Goal: Task Accomplishment & Management: Use online tool/utility

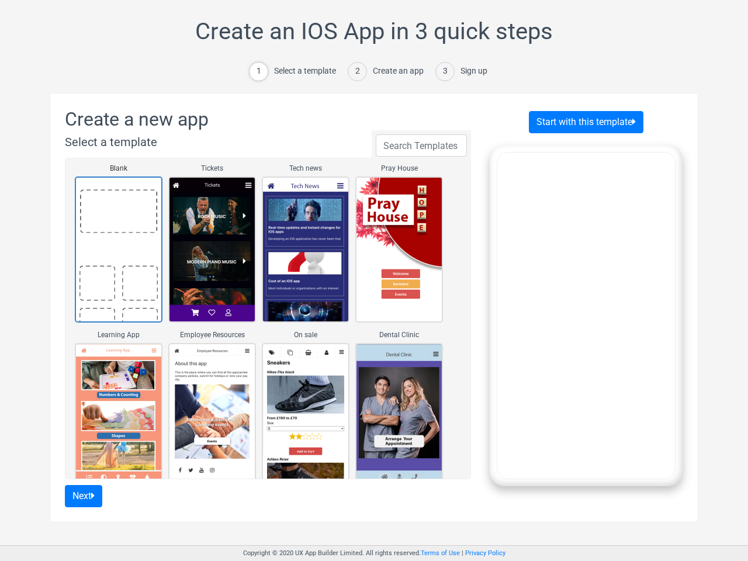
click at [298, 71] on div "Select a template" at bounding box center [305, 71] width 62 height 12
click at [388, 71] on div "Create an app" at bounding box center [398, 71] width 51 height 12
click at [461, 71] on div "Sign up" at bounding box center [474, 71] width 27 height 12
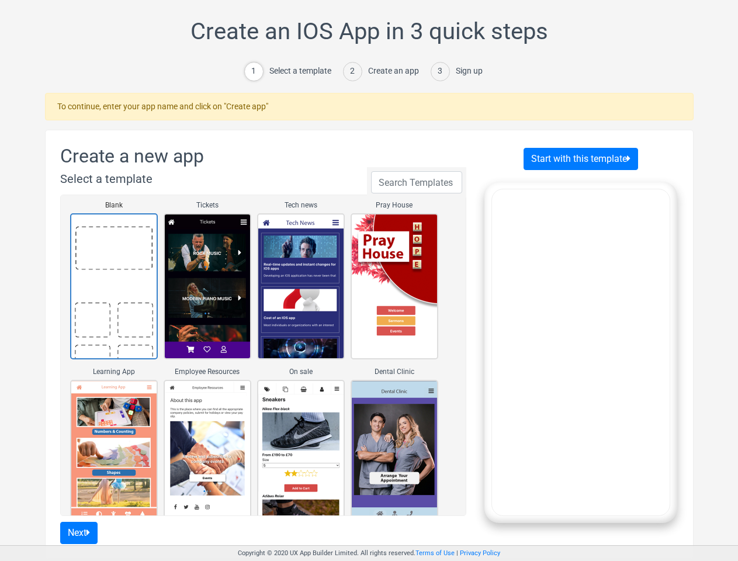
click at [119, 250] on link "Blank" at bounding box center [114, 286] width 88 height 146
click at [212, 250] on link "Tickets" at bounding box center [208, 286] width 88 height 146
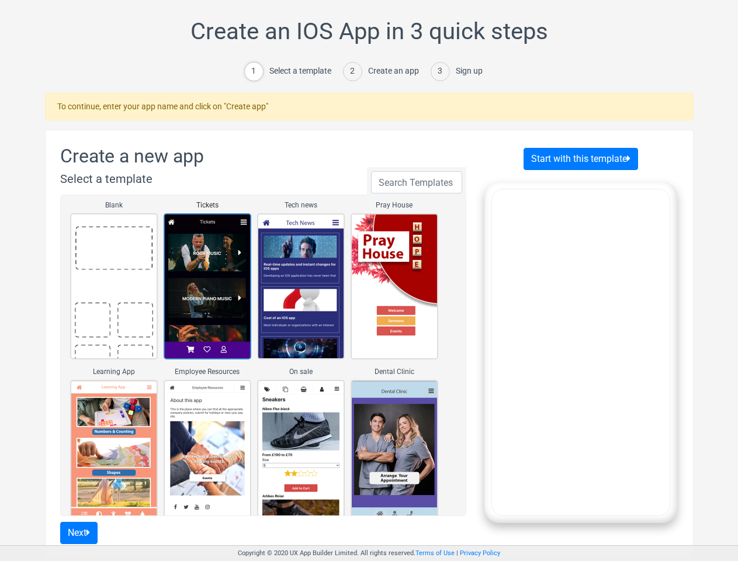
click at [306, 250] on link "Tech news" at bounding box center [301, 286] width 88 height 146
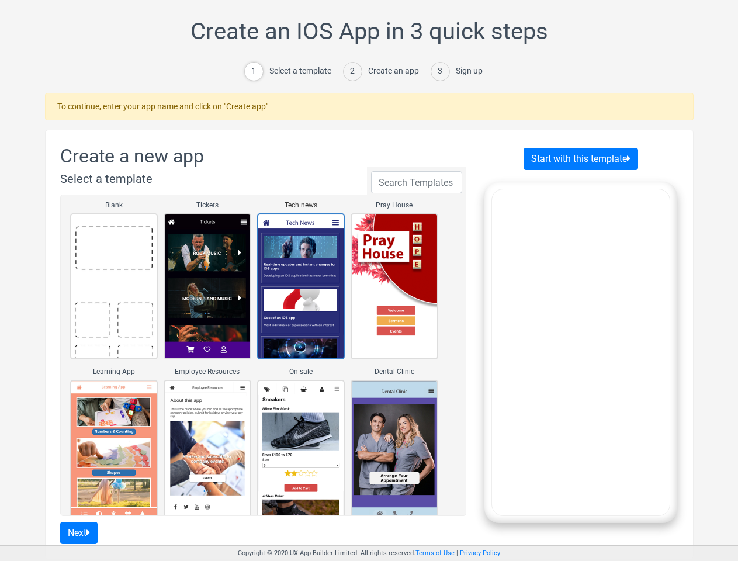
click at [399, 250] on "Pray House" at bounding box center [395, 286] width 88 height 146
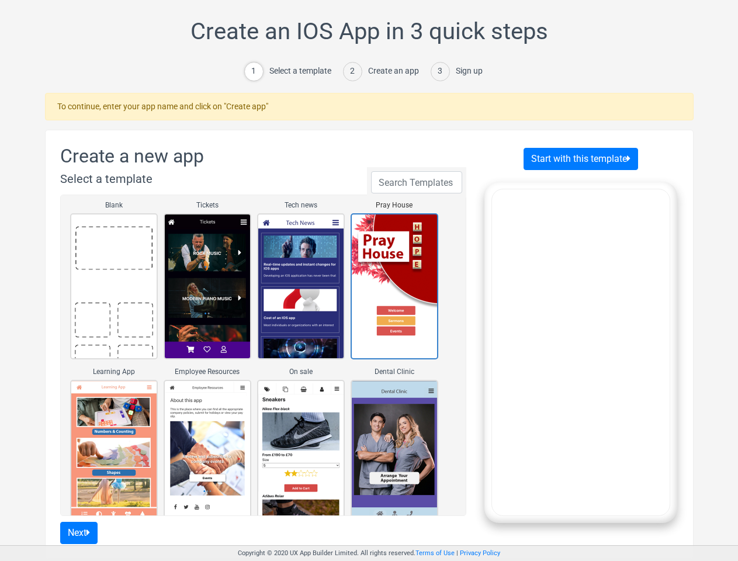
click at [119, 416] on link "Learning App" at bounding box center [114, 453] width 88 height 146
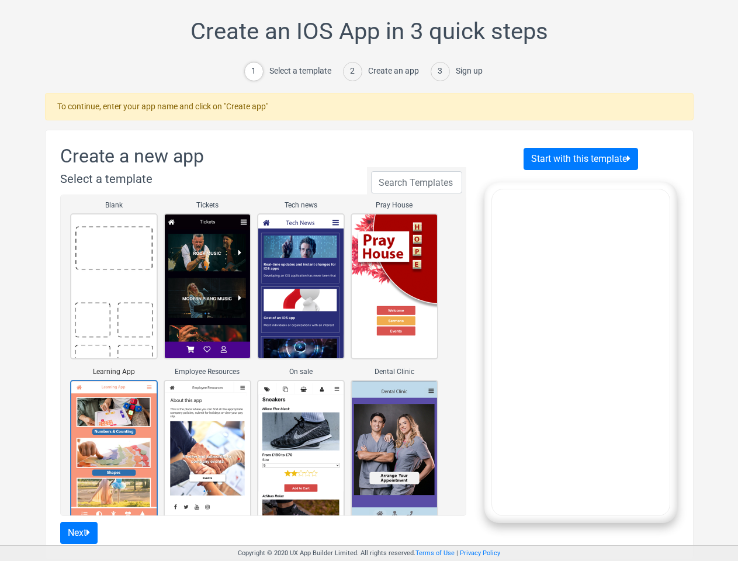
click at [212, 416] on link "Employee Resources" at bounding box center [208, 453] width 88 height 146
click at [306, 416] on link "On sale" at bounding box center [301, 453] width 88 height 146
